Goal: Task Accomplishment & Management: Complete application form

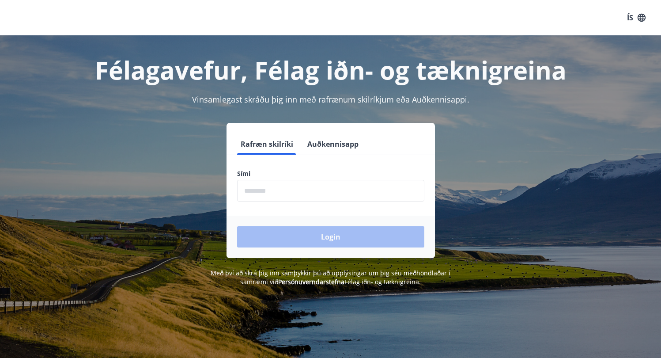
click at [291, 188] on input "phone" at bounding box center [330, 191] width 187 height 22
click at [410, 158] on form "Rafræn skilríki Auðkennisapp Sími ​ Login" at bounding box center [331, 195] width 208 height 125
click at [313, 193] on input "phone" at bounding box center [330, 191] width 187 height 22
type input "********"
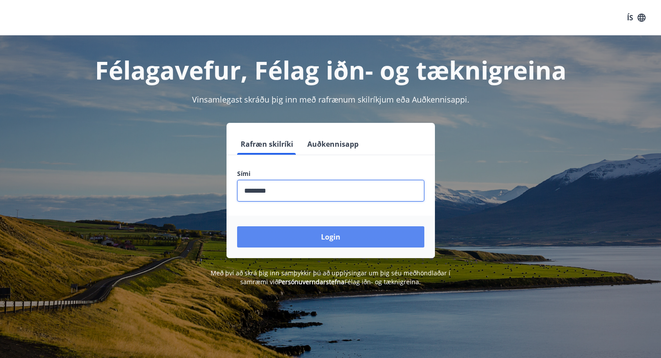
click at [299, 242] on button "Login" at bounding box center [330, 236] width 187 height 21
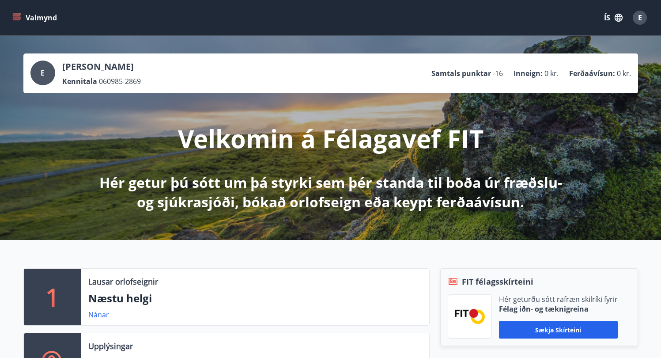
click at [15, 19] on icon "menu" at bounding box center [16, 17] width 9 height 9
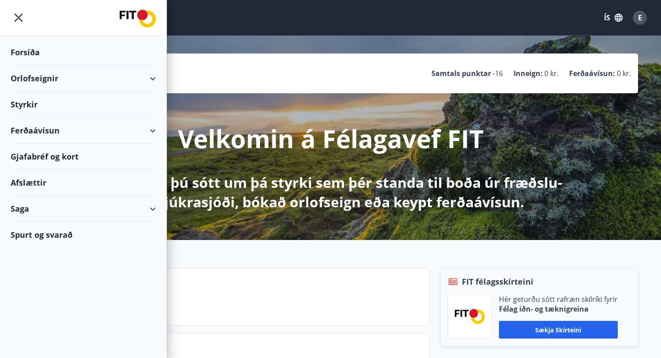
click at [29, 65] on div "Styrkir" at bounding box center [83, 52] width 145 height 26
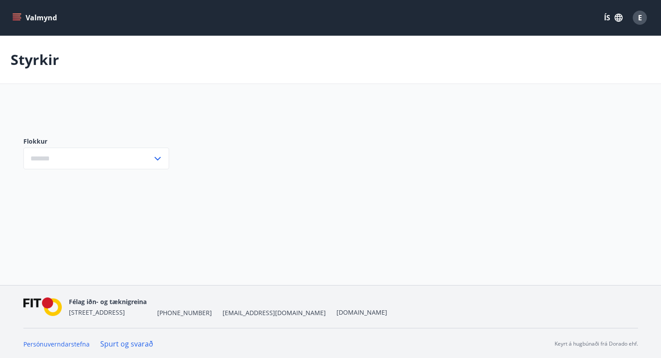
type input "***"
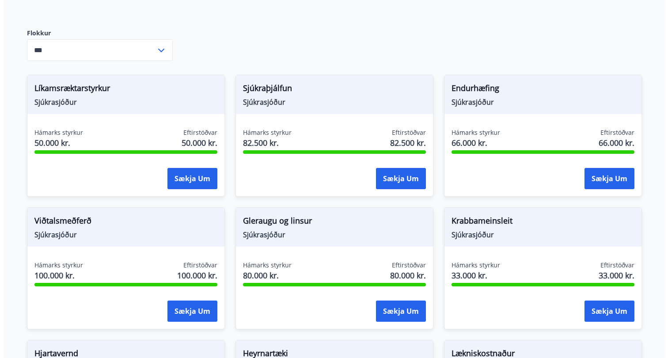
scroll to position [280, 0]
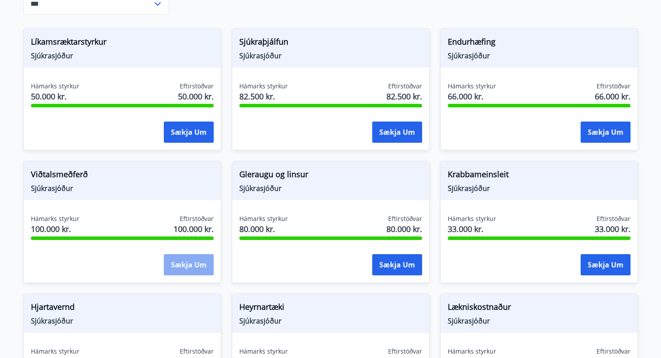
click at [173, 254] on button "Sækja um" at bounding box center [189, 264] width 50 height 21
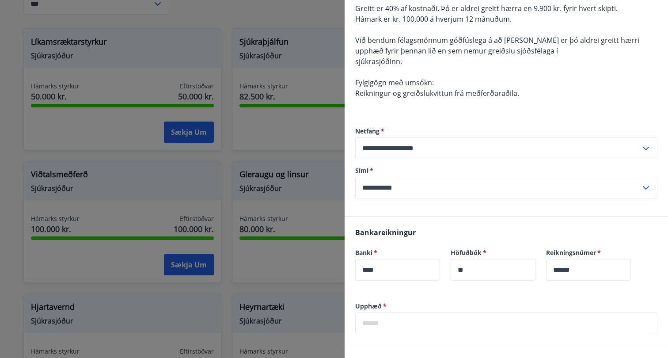
scroll to position [0, 0]
